Goal: Task Accomplishment & Management: Use online tool/utility

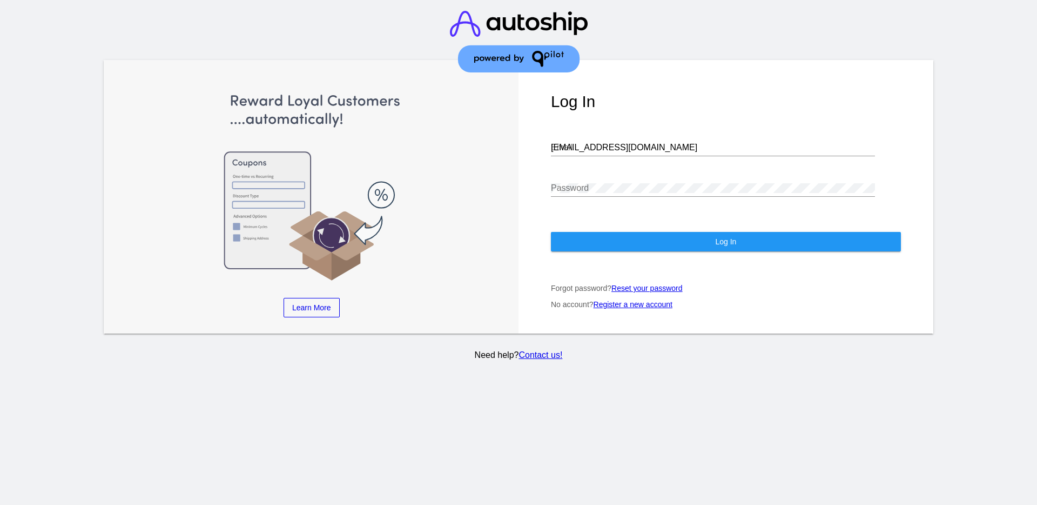
click at [645, 155] on div "aly@qpilot.cloud Email" at bounding box center [713, 144] width 324 height 24
drag, startPoint x: 640, startPoint y: 147, endPoint x: 523, endPoint y: 124, distance: 119.4
click at [541, 143] on div "Log In aly@qpilot.cloud Email Password Log In Forgot password? Reset your passw…" at bounding box center [726, 196] width 415 height 273
paste input "support@patternsinthecloud.com"
type input "support@patternsinthecloud.com"
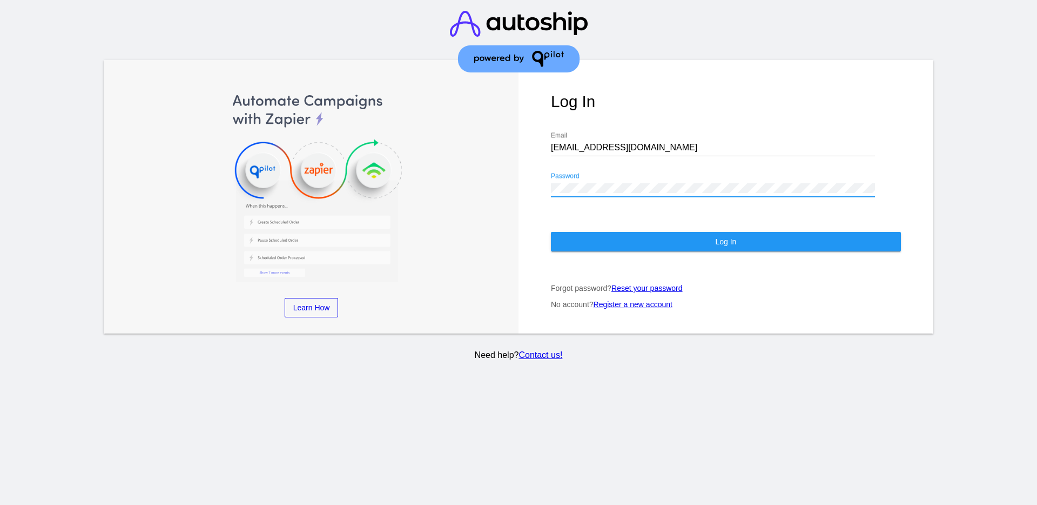
click at [501, 177] on div "Learn More Learn How Learn More Learn How Learn More Learn How ‹ › Log In suppo…" at bounding box center [519, 196] width 830 height 273
click at [598, 237] on button "Log In" at bounding box center [726, 241] width 350 height 19
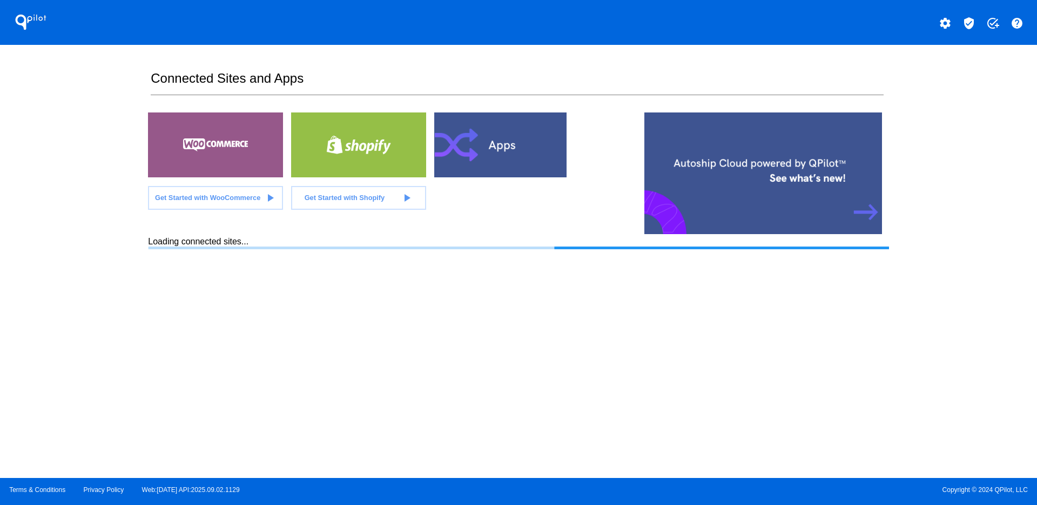
click at [970, 24] on mat-icon "verified_user" at bounding box center [969, 23] width 13 height 13
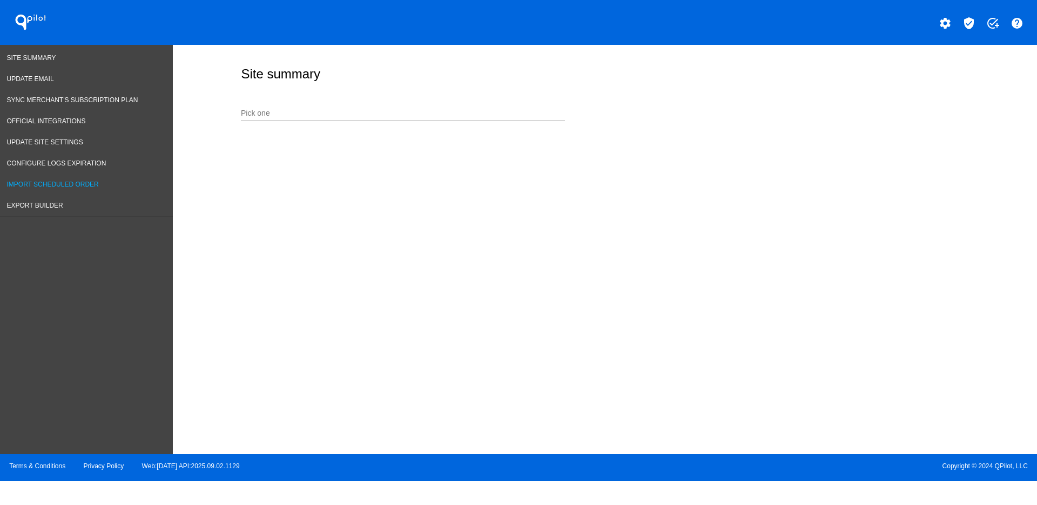
drag, startPoint x: 99, startPoint y: 203, endPoint x: 116, endPoint y: 193, distance: 19.8
click at [99, 203] on link "Export Builder" at bounding box center [86, 205] width 173 height 21
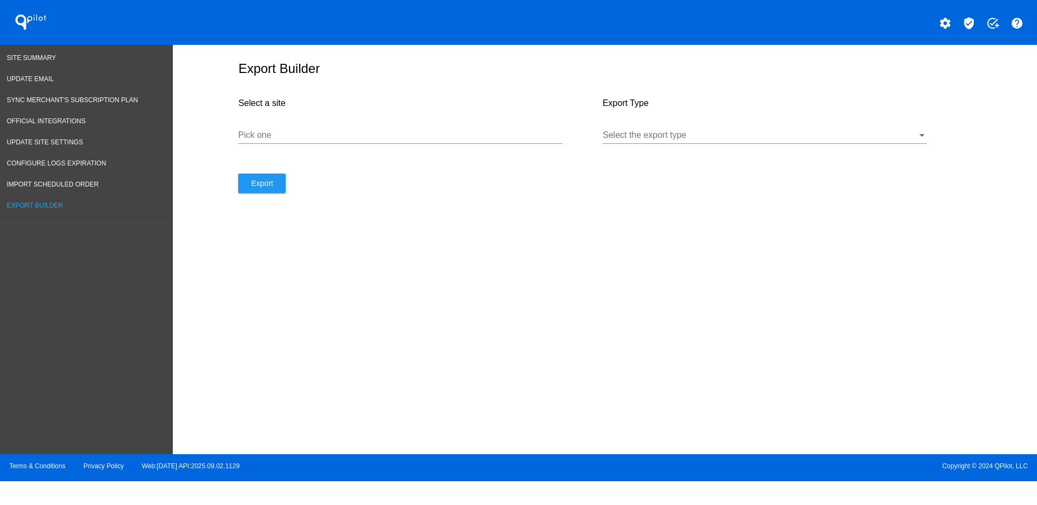
click at [422, 132] on input "Pick one" at bounding box center [400, 135] width 324 height 10
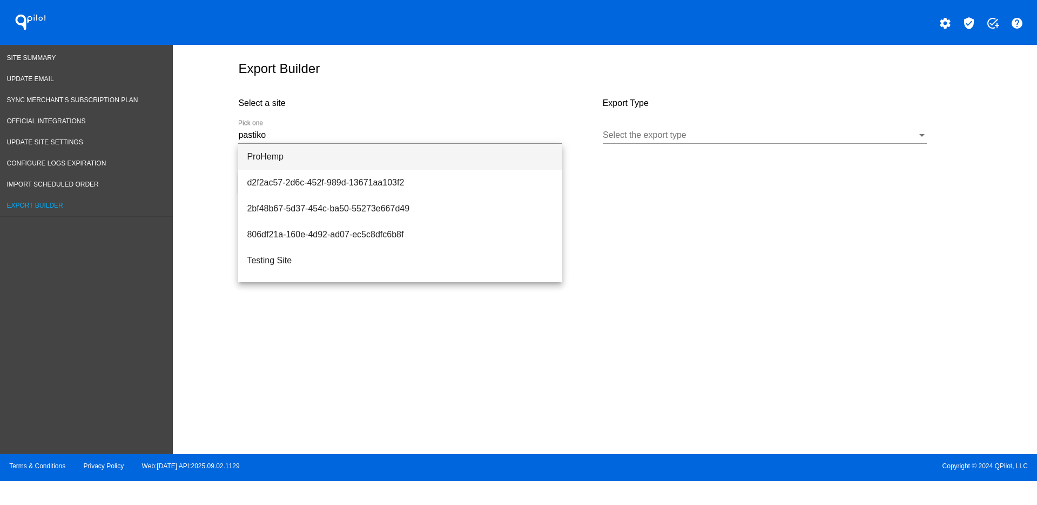
drag, startPoint x: 330, startPoint y: 148, endPoint x: 325, endPoint y: 142, distance: 8.4
click at [330, 148] on span "ProHemp" at bounding box center [400, 157] width 307 height 26
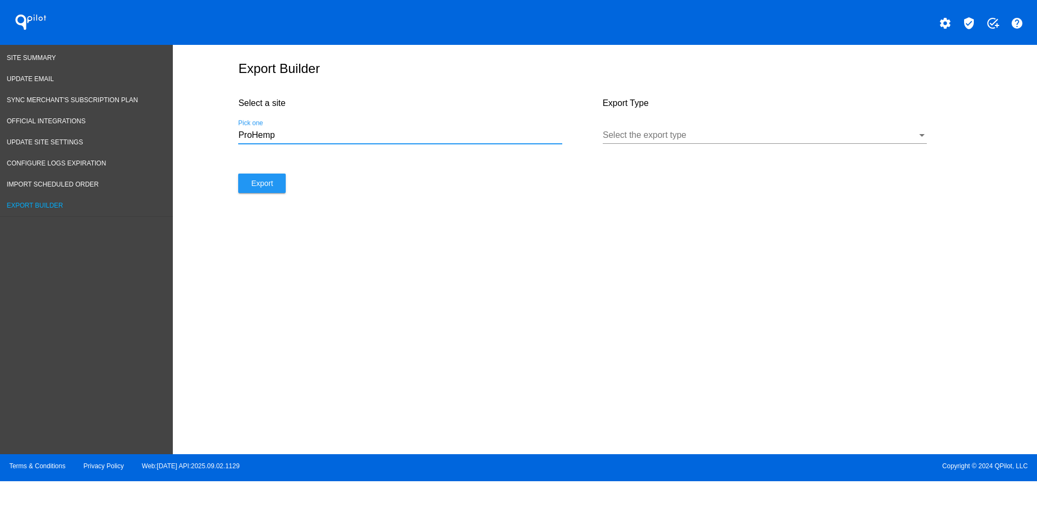
drag, startPoint x: 324, startPoint y: 138, endPoint x: 329, endPoint y: 135, distance: 5.6
click at [327, 138] on input "ProHemp" at bounding box center [400, 135] width 324 height 10
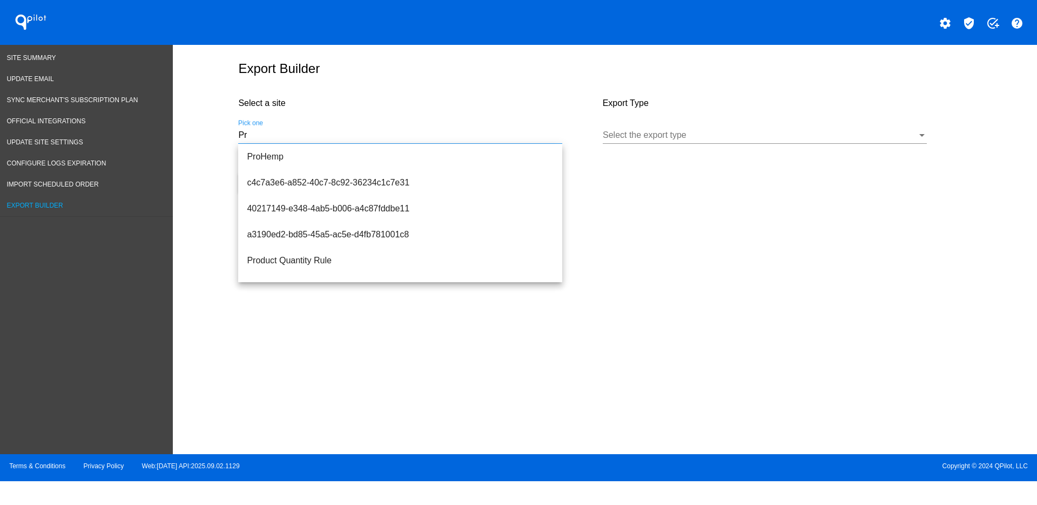
type input "P"
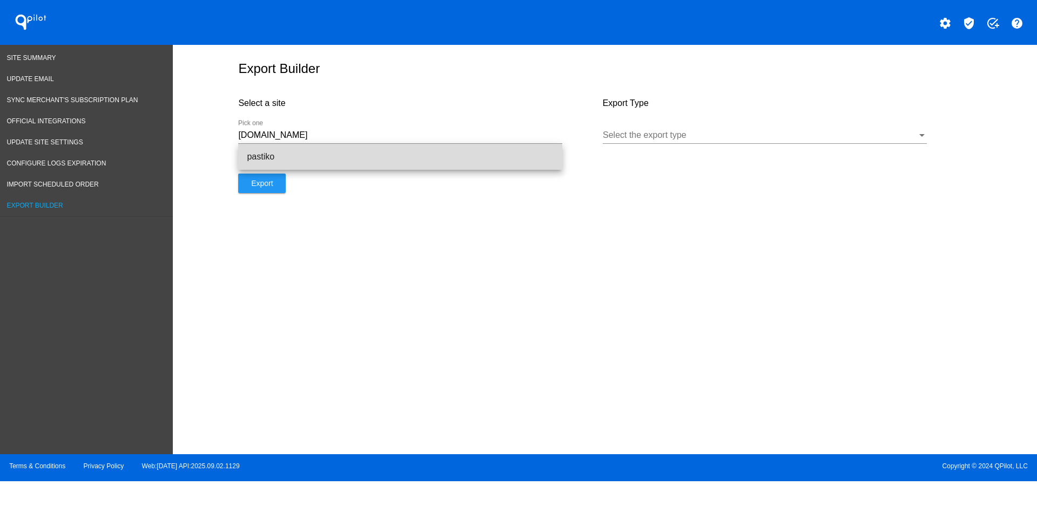
click at [334, 144] on span "pastiko" at bounding box center [400, 157] width 307 height 26
type input "pastiko"
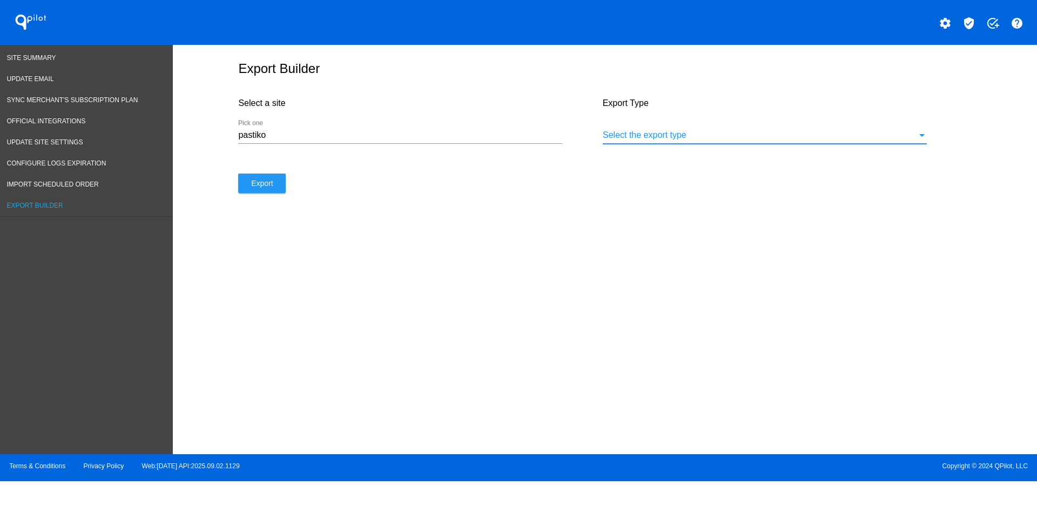
click at [682, 138] on div at bounding box center [760, 135] width 314 height 10
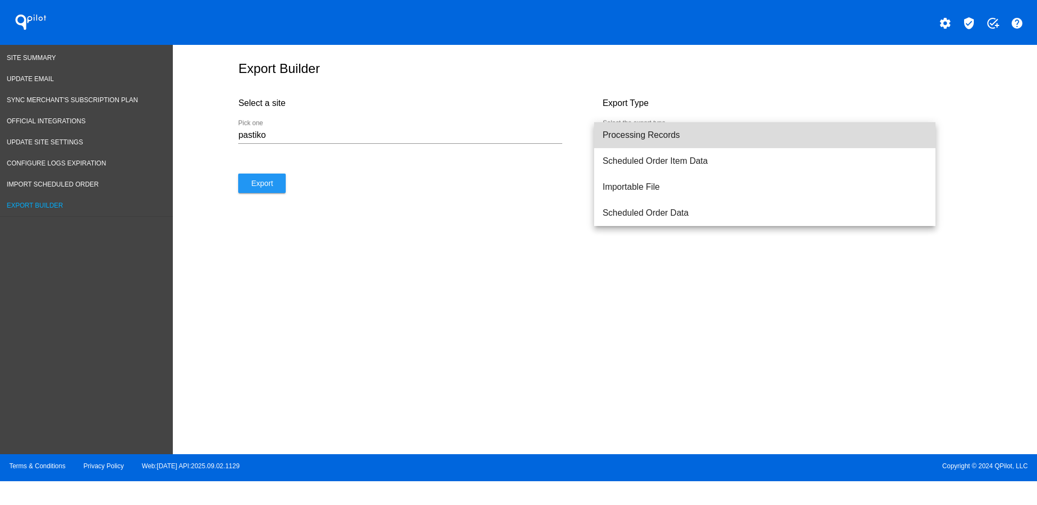
click at [690, 140] on span "Processing Records" at bounding box center [765, 135] width 324 height 26
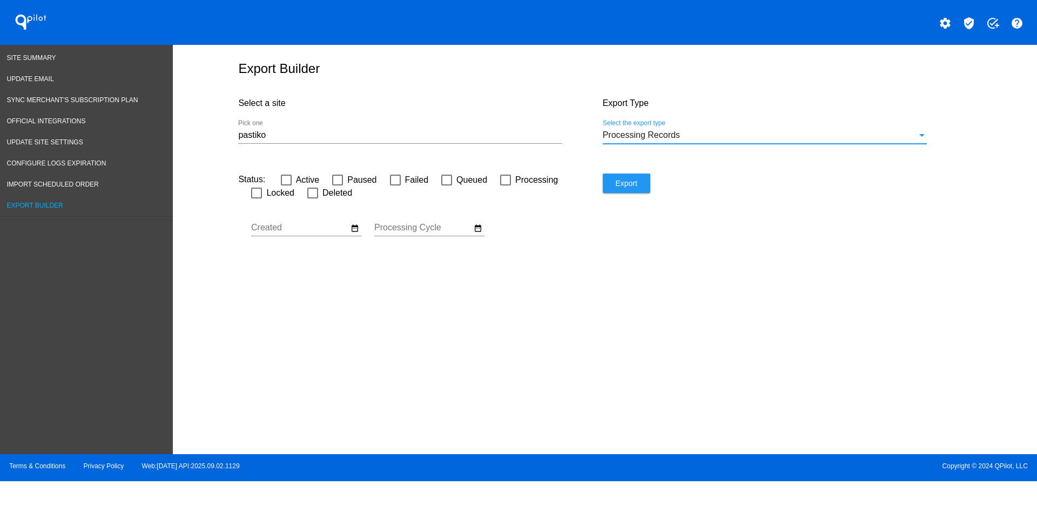
click at [634, 180] on span "Export" at bounding box center [626, 183] width 22 height 9
click at [39, 57] on span "Site Summary" at bounding box center [31, 58] width 49 height 8
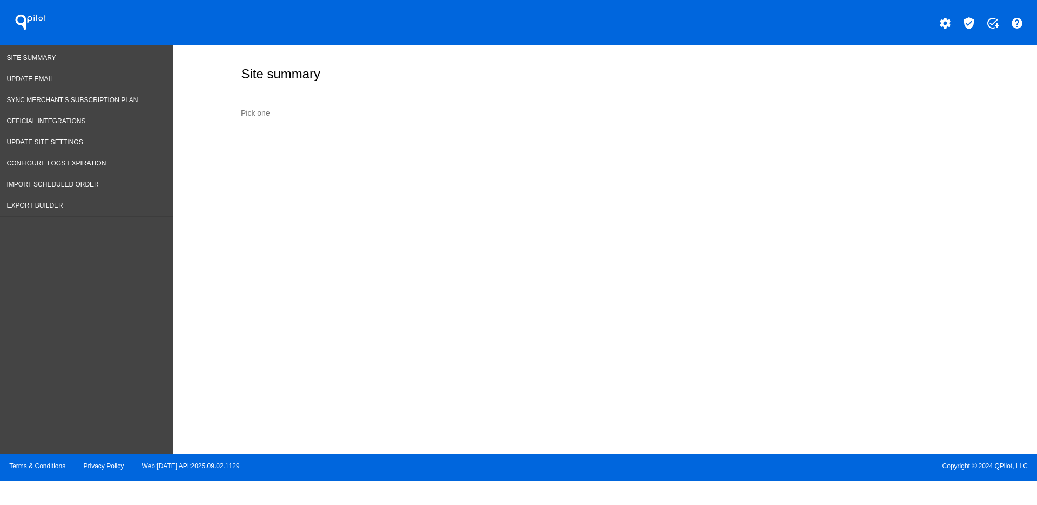
click at [281, 116] on input "Pick one" at bounding box center [403, 113] width 324 height 9
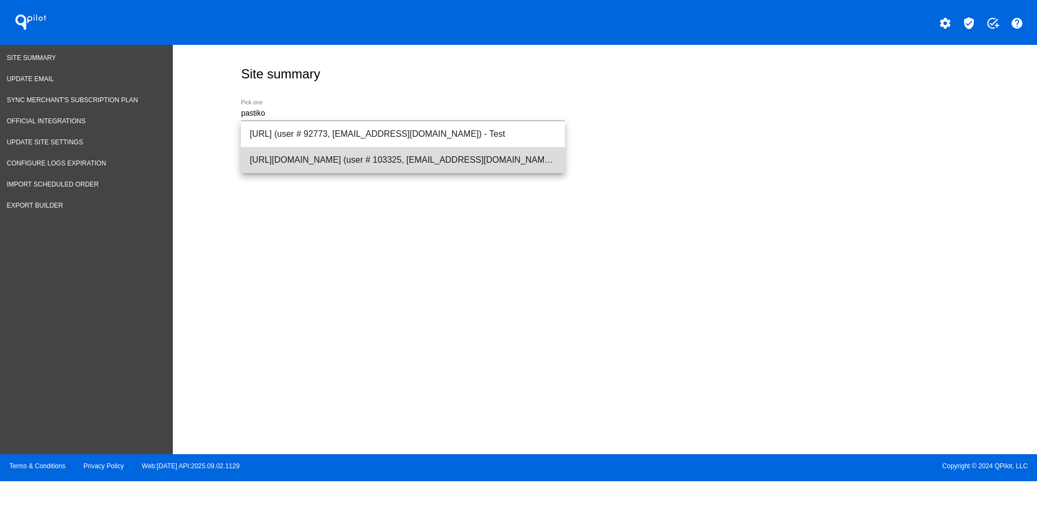
click at [304, 164] on span "https://pastiko.com (user # 103325, dr.maulinsorathiya@gmail.com) - Production" at bounding box center [403, 160] width 307 height 26
type input "https://pastiko.com (user # 103325, dr.maulinsorathiya@gmail.com) - Production"
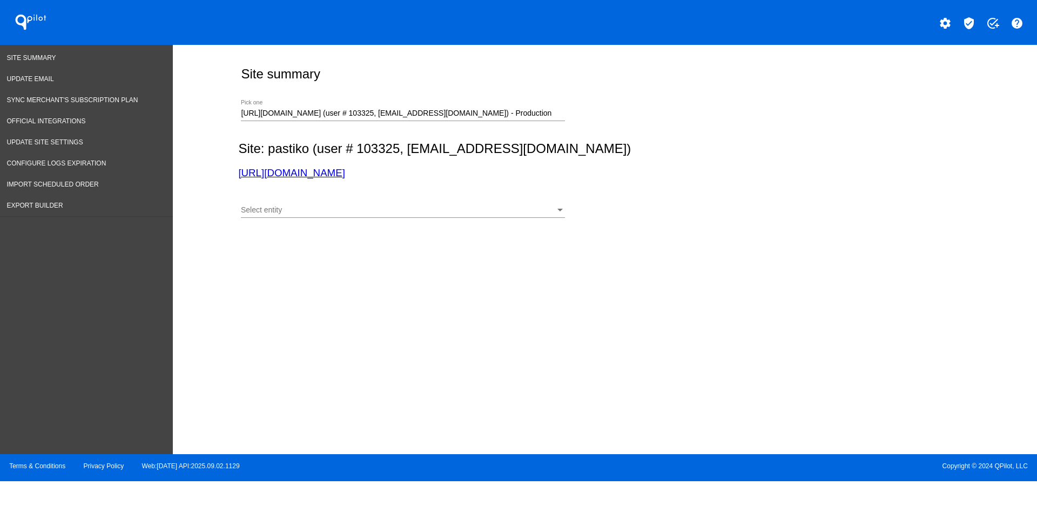
click at [441, 201] on div "Select entity Select entity" at bounding box center [403, 207] width 324 height 21
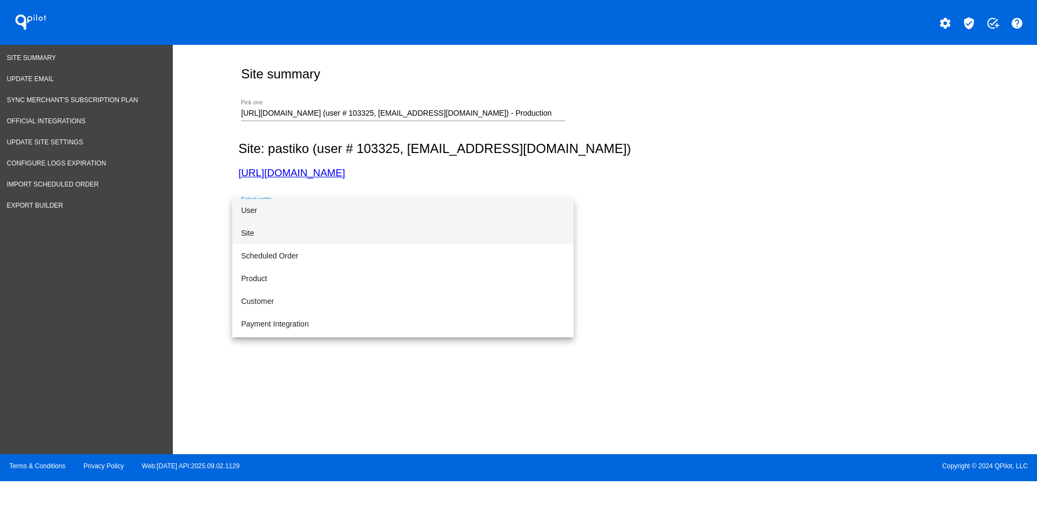
click at [435, 230] on span "Site" at bounding box center [403, 233] width 324 height 23
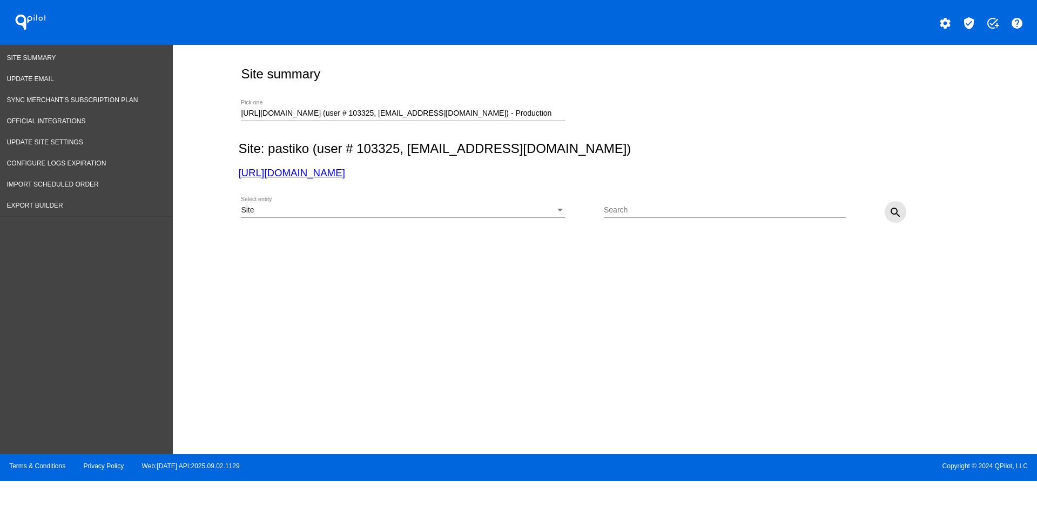
click at [904, 212] on button "search" at bounding box center [896, 212] width 22 height 22
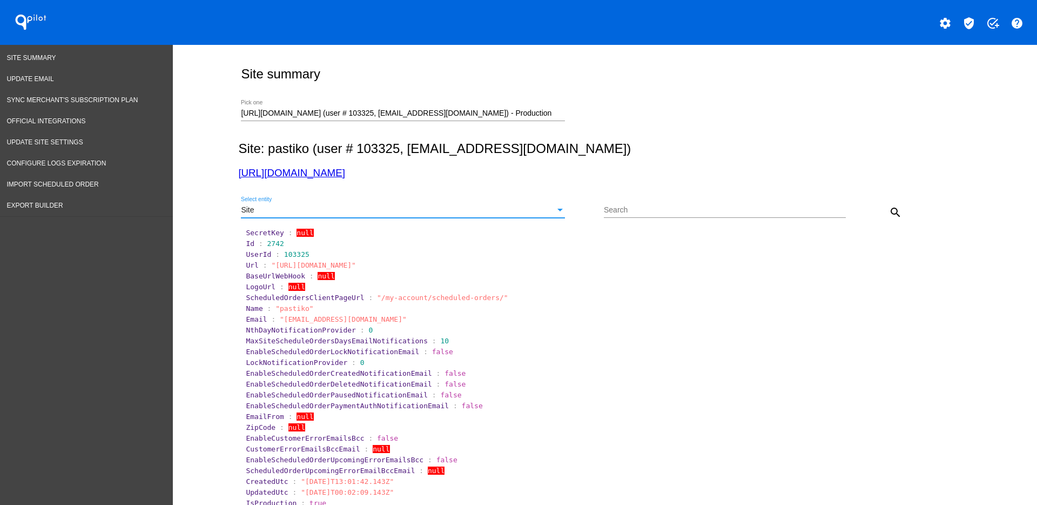
click at [547, 211] on div "Site" at bounding box center [398, 210] width 314 height 9
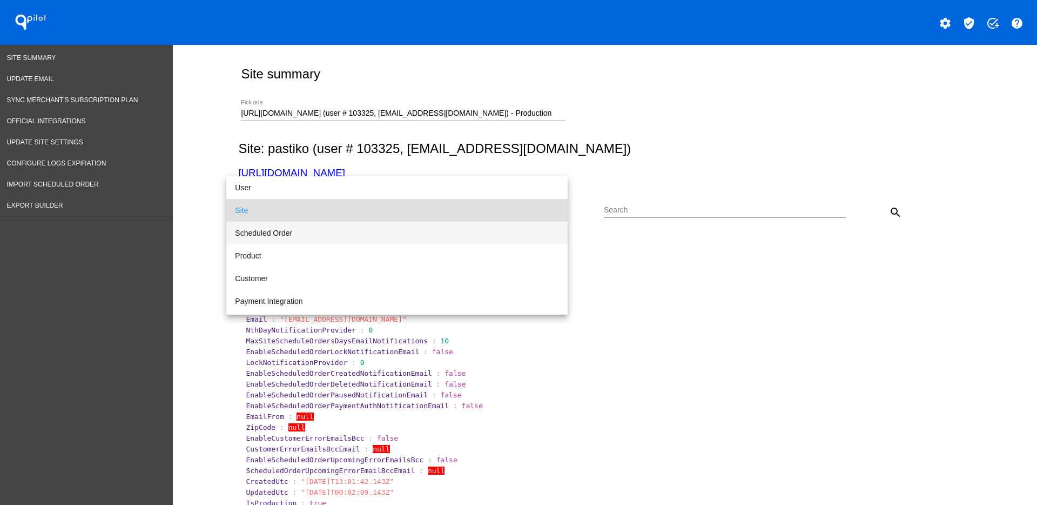
click at [475, 231] on span "Scheduled Order" at bounding box center [397, 233] width 324 height 23
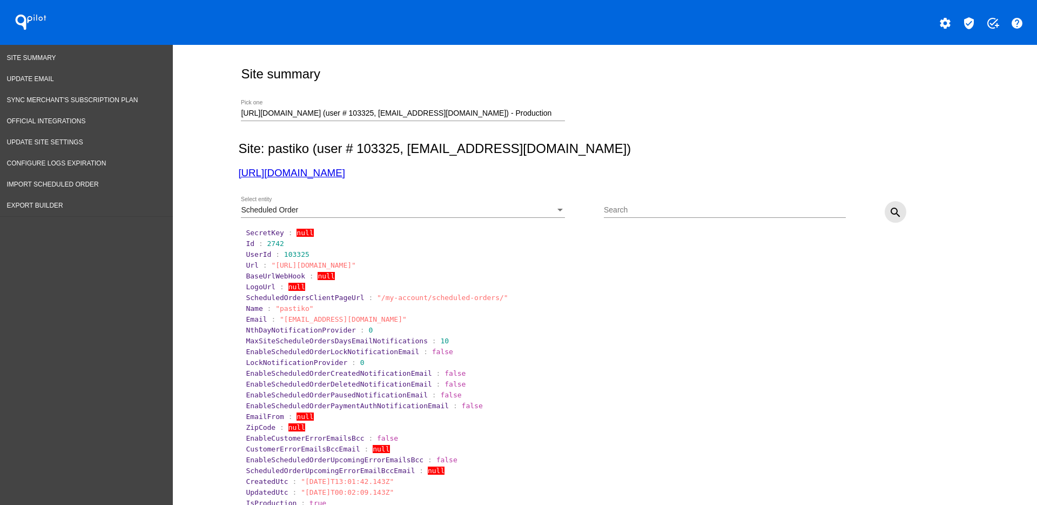
click at [896, 211] on mat-icon "search" at bounding box center [895, 212] width 13 height 13
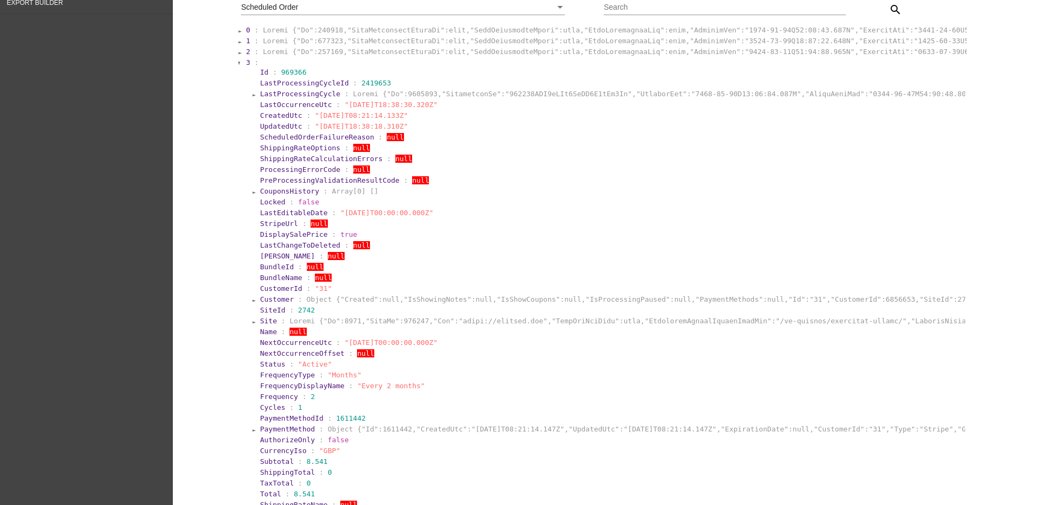
scroll to position [270, 0]
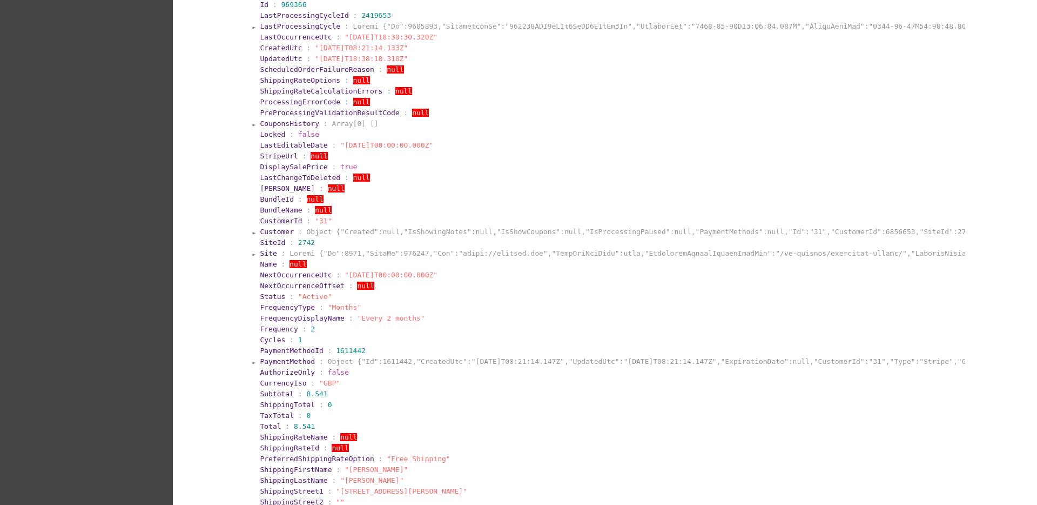
click at [290, 28] on span "LastProcessingCycle" at bounding box center [300, 26] width 80 height 8
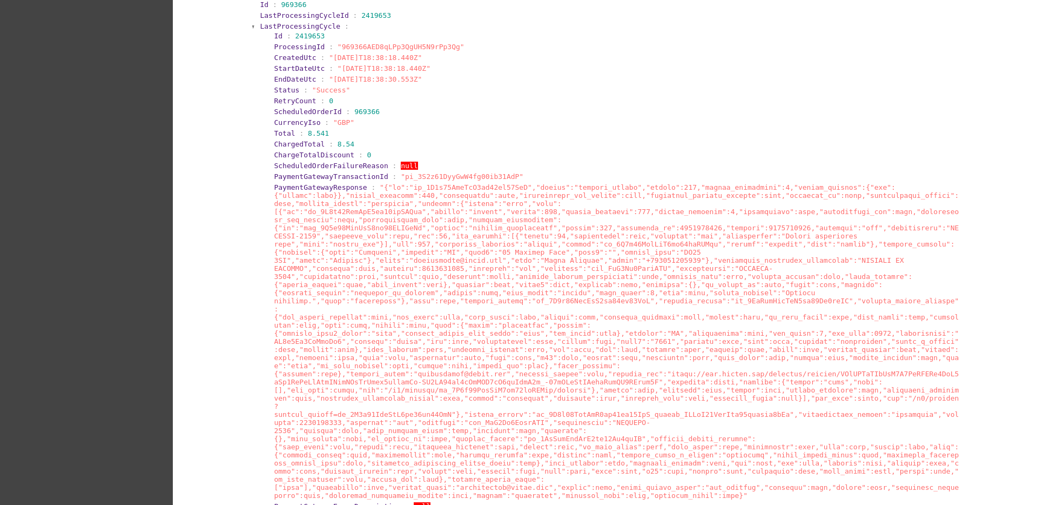
click at [290, 28] on span "LastProcessingCycle" at bounding box center [300, 26] width 80 height 8
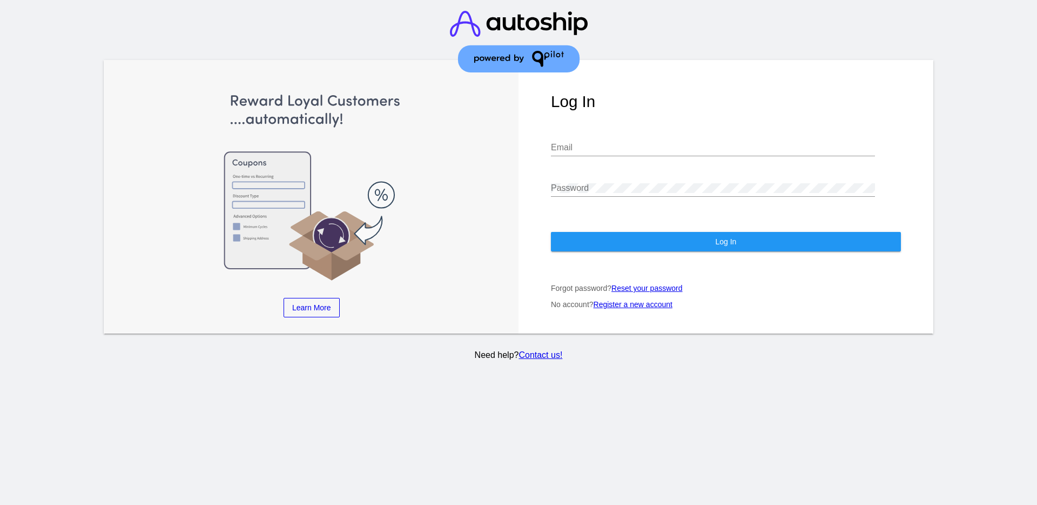
type input "[EMAIL_ADDRESS][DOMAIN_NAME]"
click at [802, 245] on button "Log In" at bounding box center [726, 241] width 350 height 19
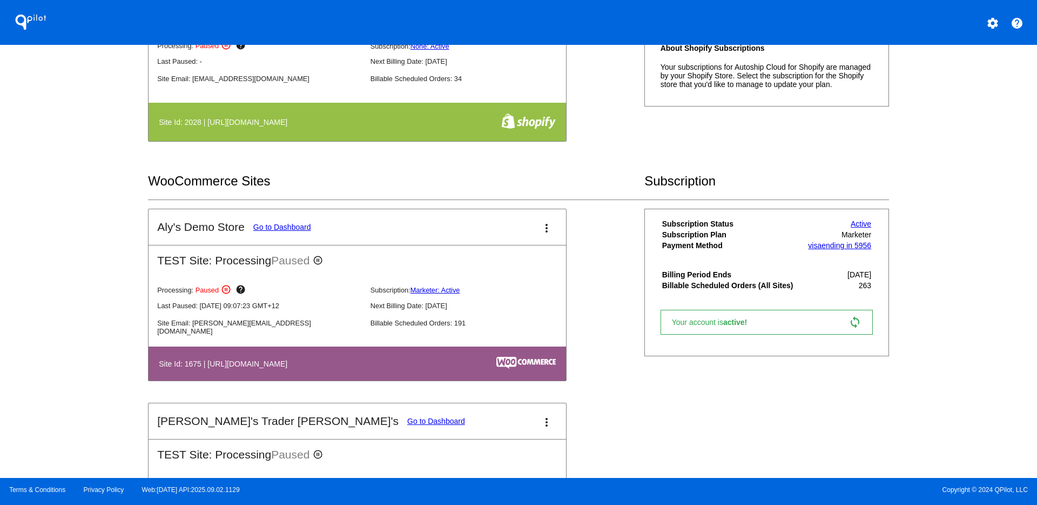
scroll to position [405, 0]
